Goal: Information Seeking & Learning: Learn about a topic

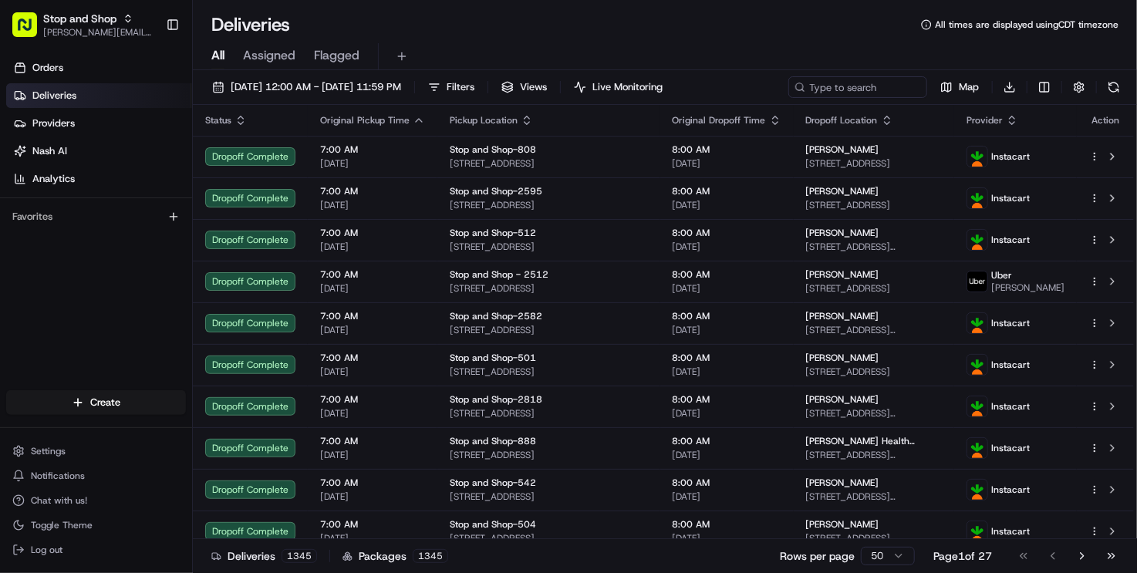
click at [91, 164] on ul "Orders Deliveries Providers [PERSON_NAME] Analytics" at bounding box center [99, 124] width 186 height 136
click at [89, 175] on link "Analytics" at bounding box center [99, 179] width 186 height 25
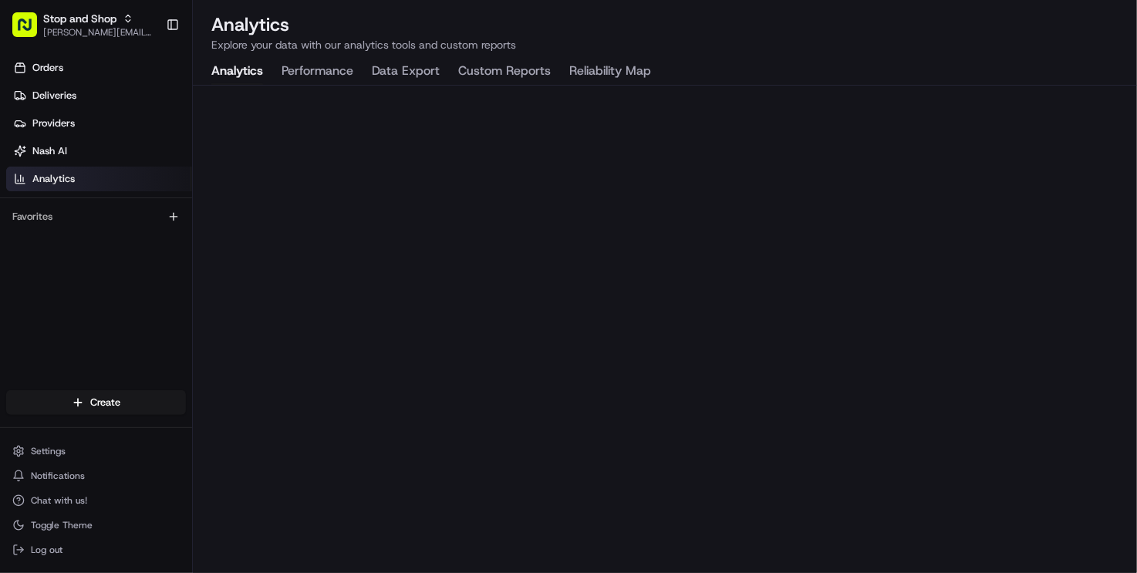
click at [507, 65] on button "Custom Reports" at bounding box center [504, 72] width 93 height 26
click at [619, 61] on button "Reliability Map" at bounding box center [610, 72] width 82 height 26
click at [248, 73] on button "Analytics" at bounding box center [237, 72] width 52 height 26
